Goal: Transaction & Acquisition: Purchase product/service

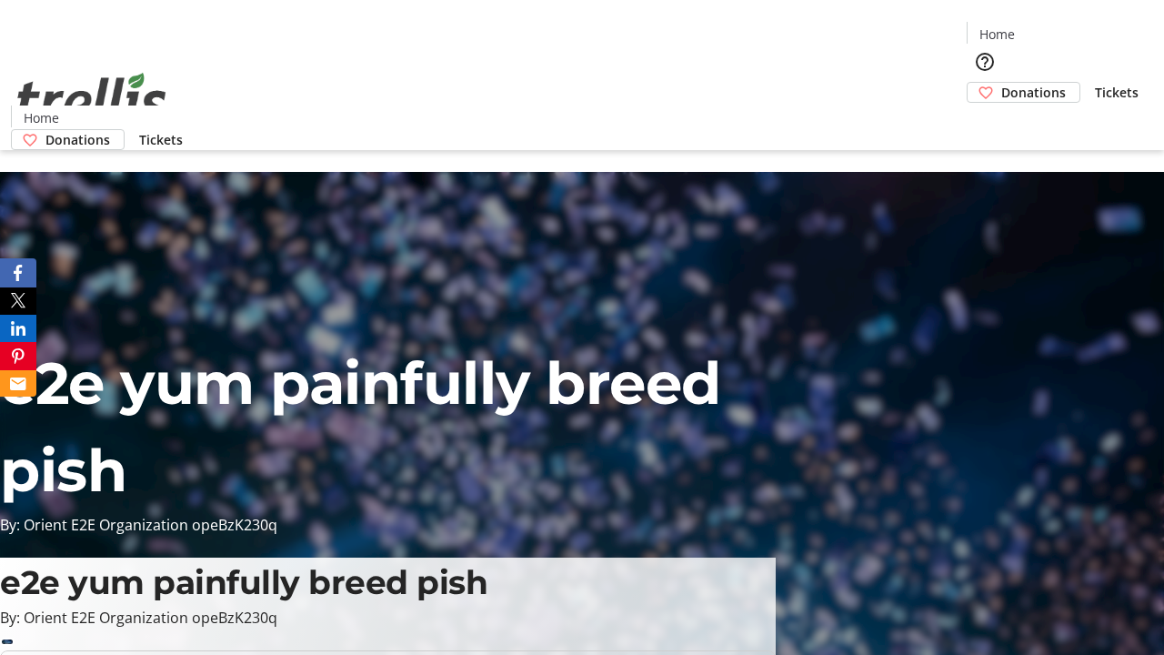
click at [1002, 83] on span "Donations" at bounding box center [1034, 92] width 65 height 19
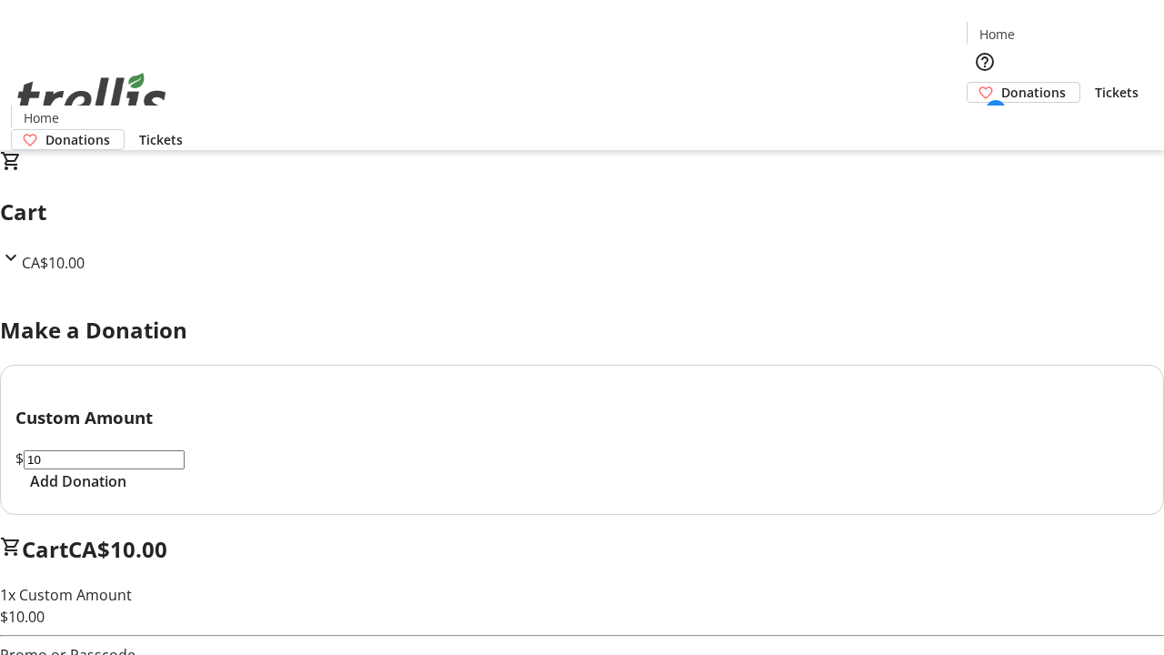
select select "CA"
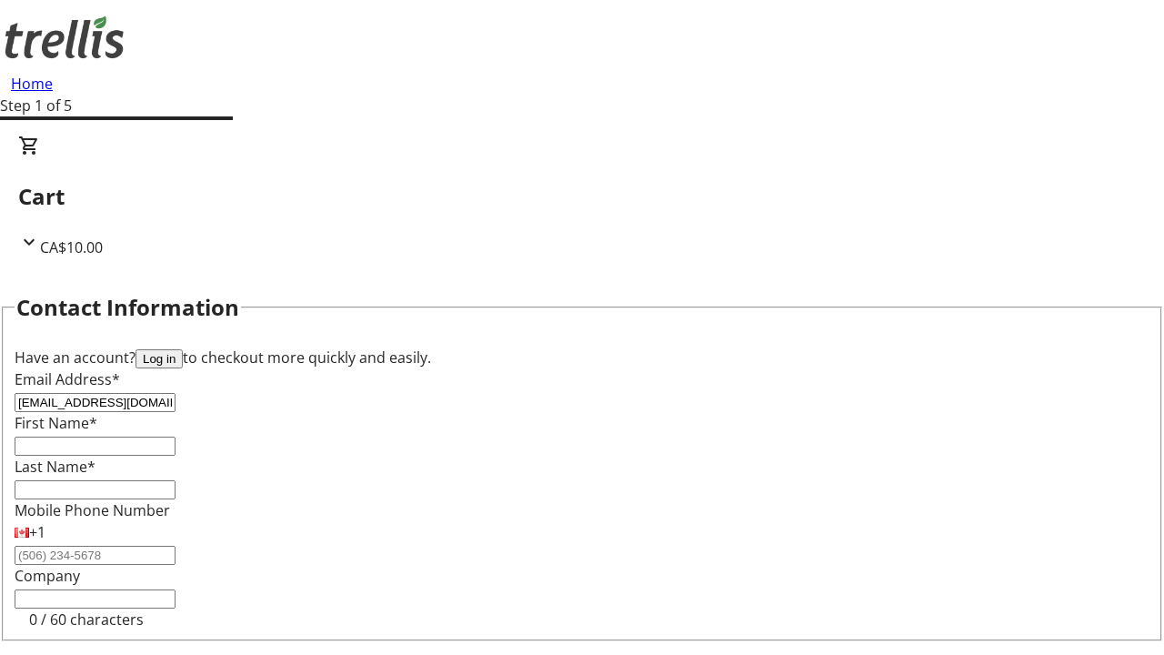
type input "[EMAIL_ADDRESS][DOMAIN_NAME]"
type input "Bianka"
type input "[PERSON_NAME]"
type input "[STREET_ADDRESS][PERSON_NAME]"
type input "Kelowna"
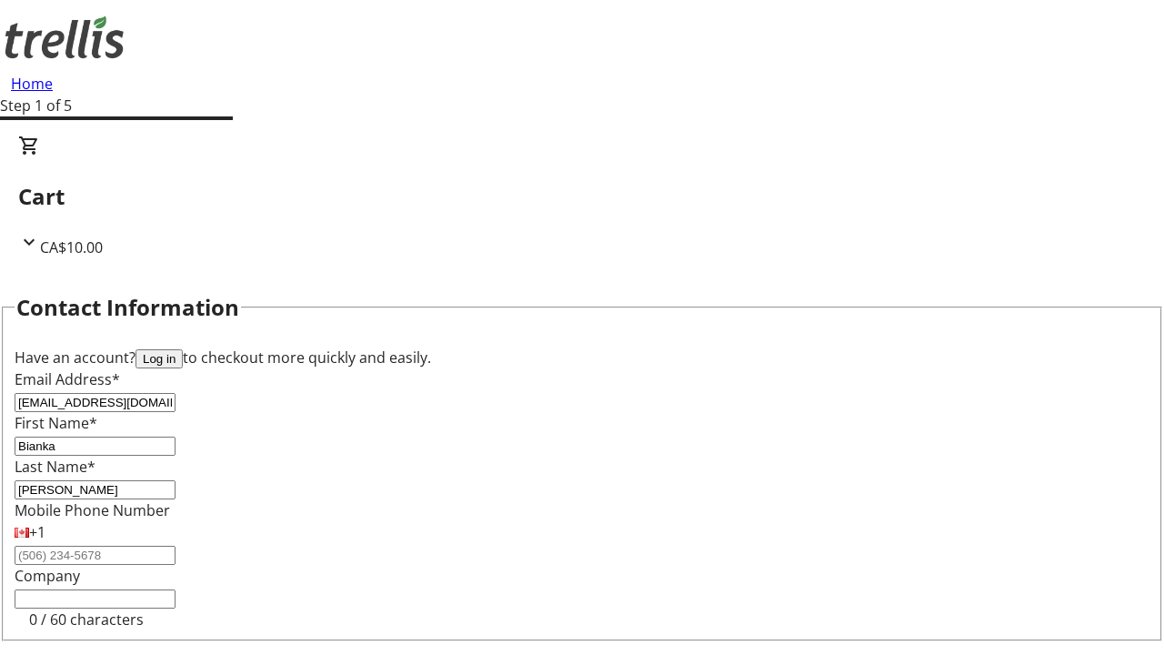
select select "BC"
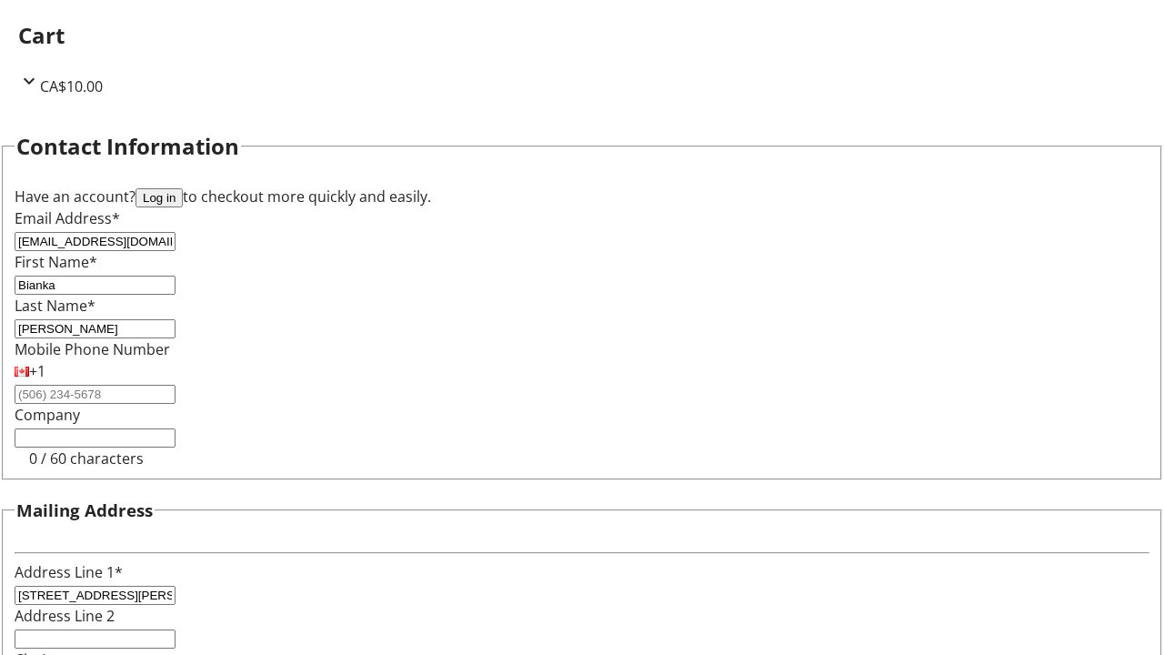
type input "Kelowna"
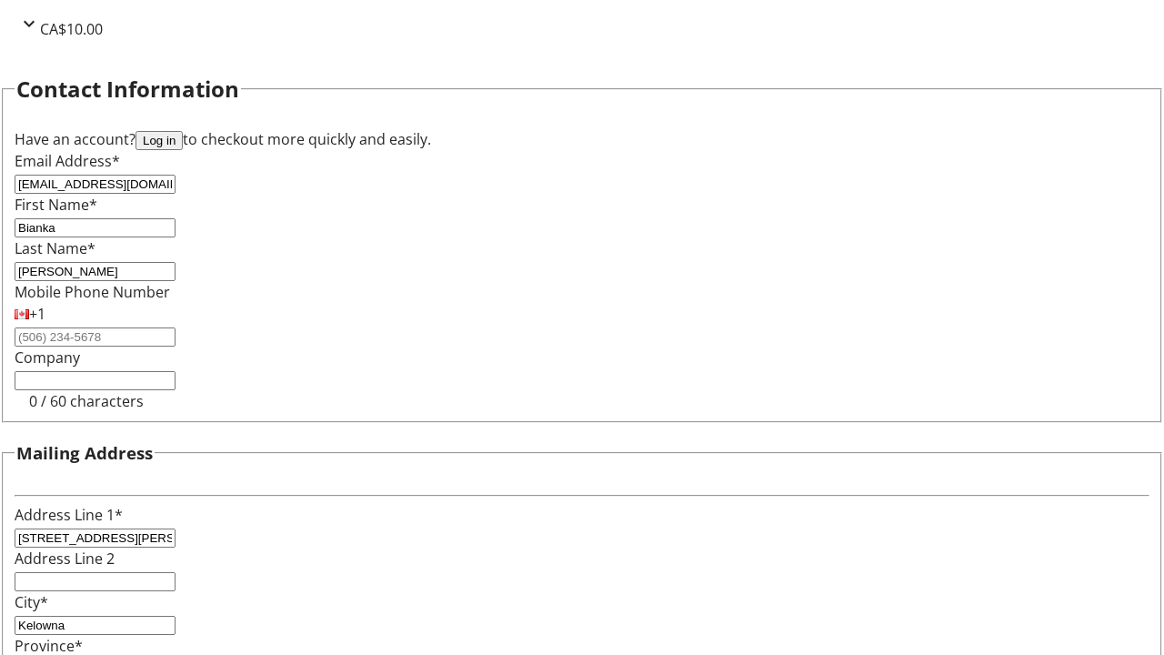
type input "V1Y 0C2"
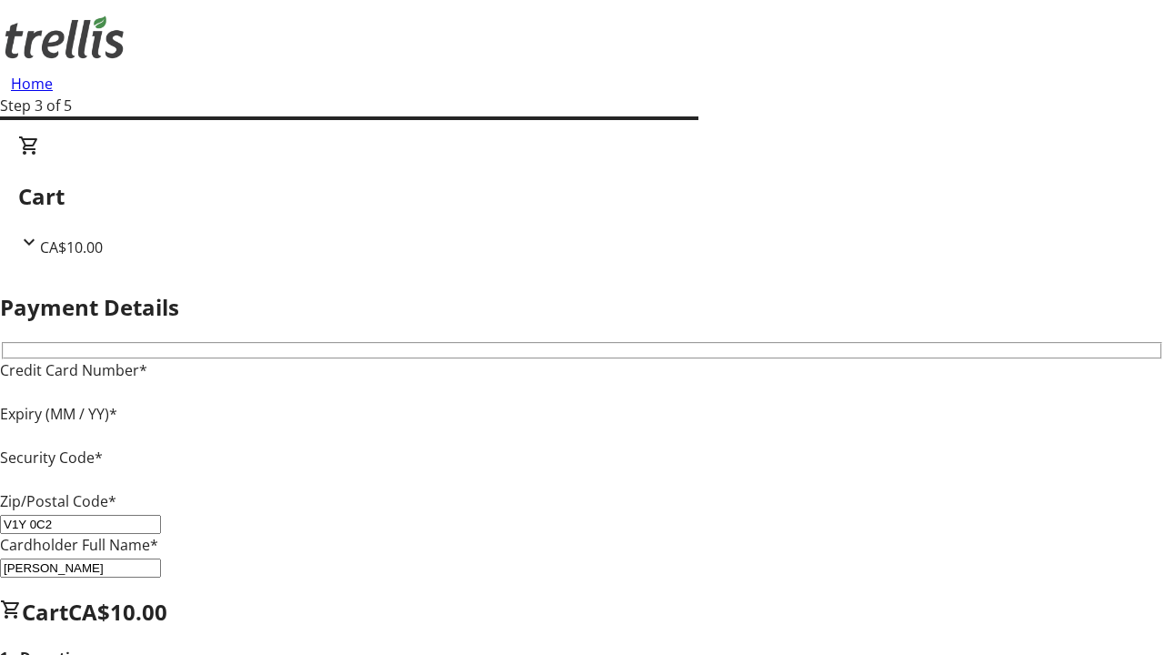
type input "V1Y 0C2"
